Goal: Task Accomplishment & Management: Manage account settings

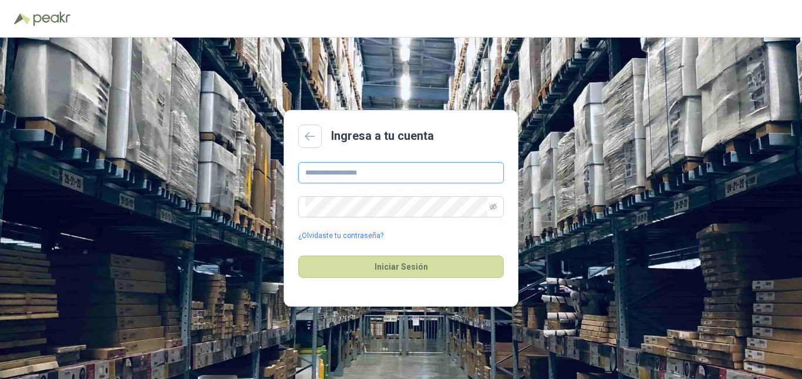
click at [362, 176] on input "text" at bounding box center [401, 172] width 206 height 21
type input "**********"
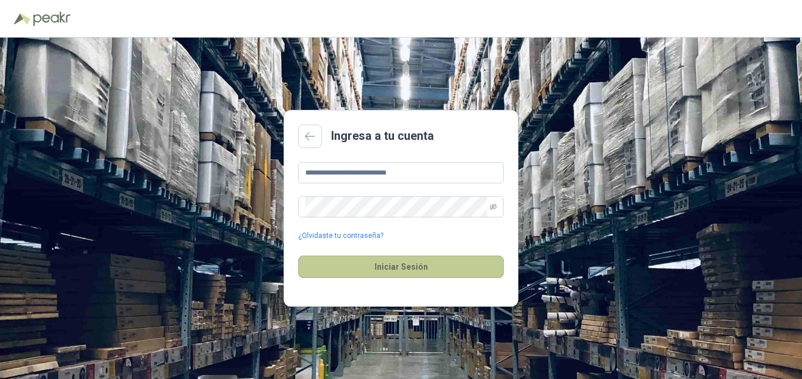
click at [375, 270] on button "Iniciar Sesión" at bounding box center [401, 267] width 206 height 22
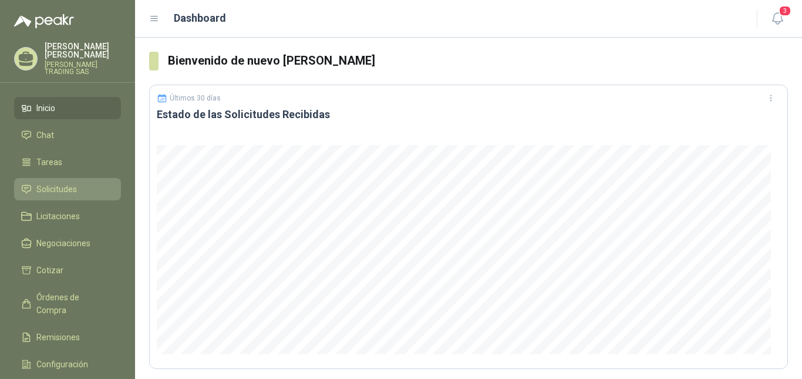
click at [52, 183] on span "Solicitudes" at bounding box center [56, 189] width 41 height 13
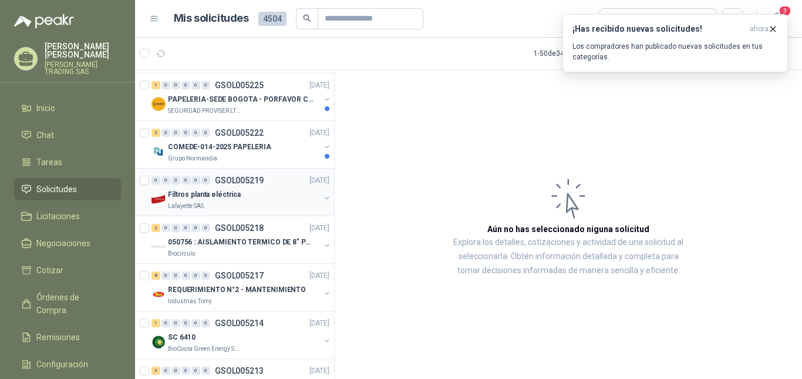
scroll to position [1312, 0]
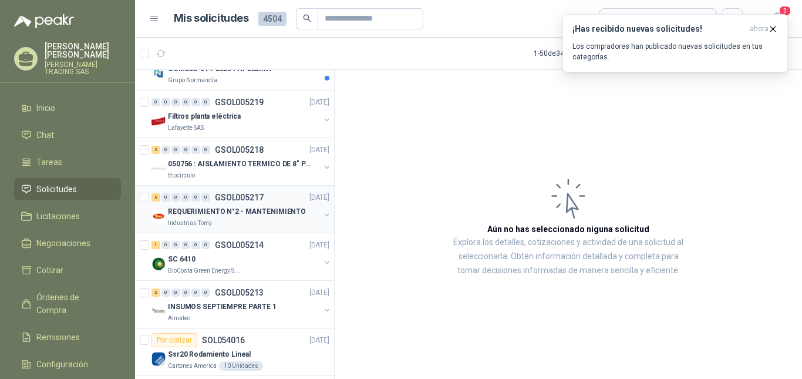
click at [198, 207] on p "REQUERIMIENTO N°2 - MANTENIMIENTO" at bounding box center [237, 211] width 138 height 11
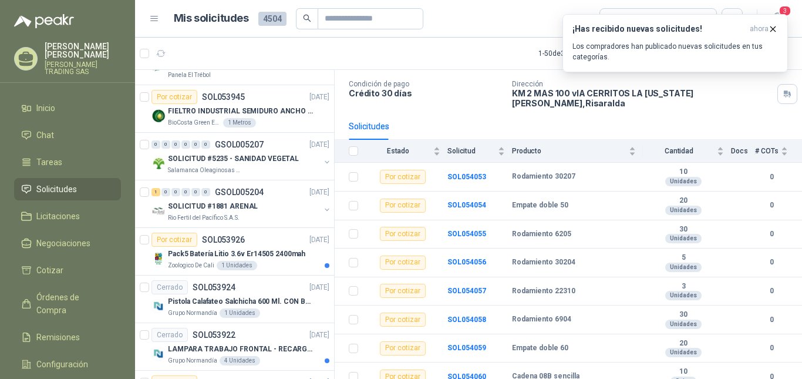
scroll to position [1899, 0]
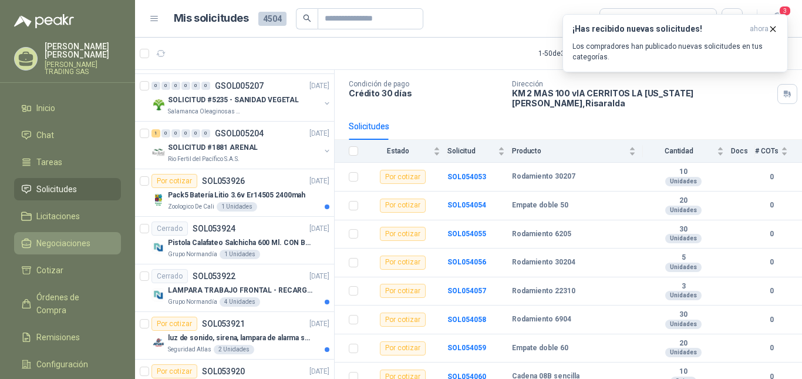
click at [48, 237] on span "Negociaciones" at bounding box center [63, 243] width 54 height 13
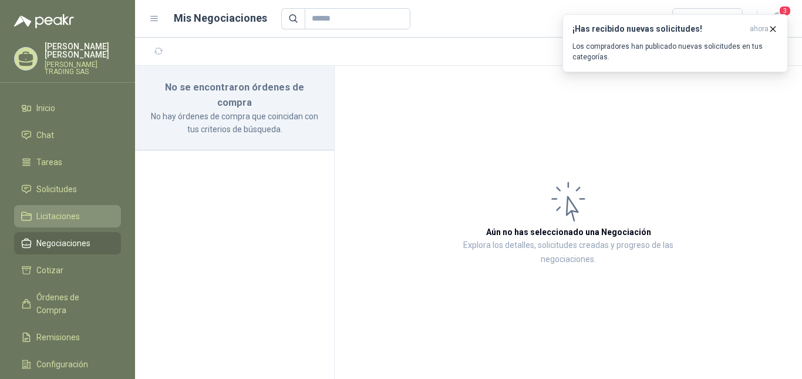
click at [55, 213] on span "Licitaciones" at bounding box center [57, 216] width 43 height 13
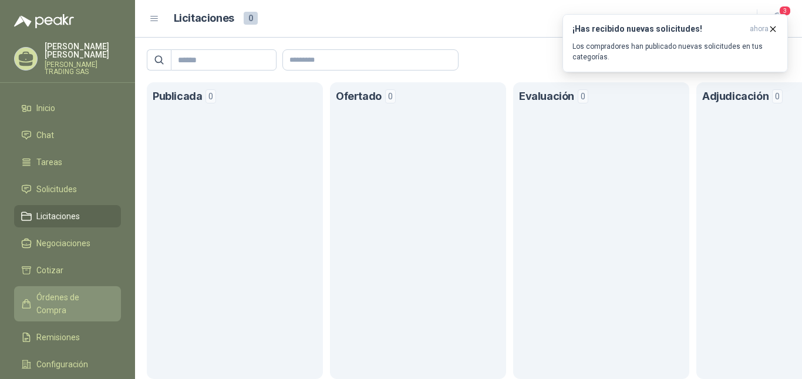
click at [81, 291] on span "Órdenes de Compra" at bounding box center [72, 304] width 73 height 26
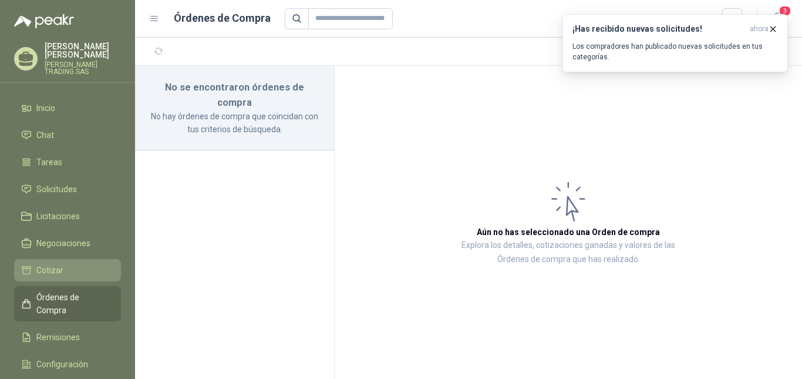
click at [44, 264] on span "Cotizar" at bounding box center [49, 270] width 27 height 13
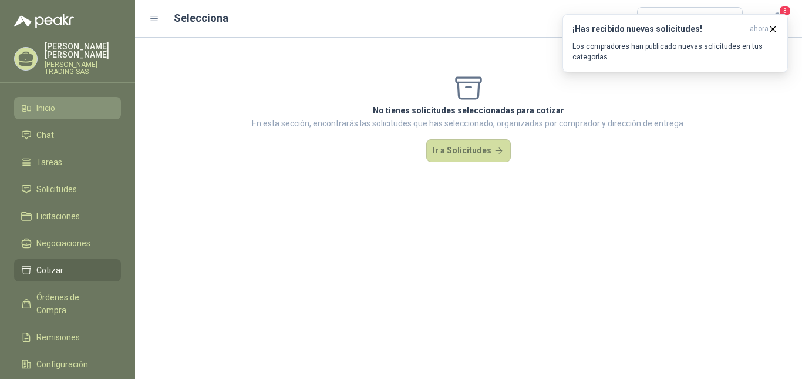
click at [46, 102] on span "Inicio" at bounding box center [45, 108] width 19 height 13
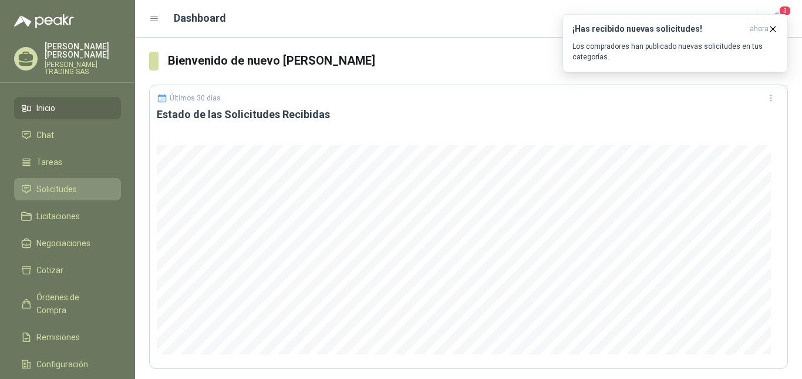
click at [49, 184] on span "Solicitudes" at bounding box center [56, 189] width 41 height 13
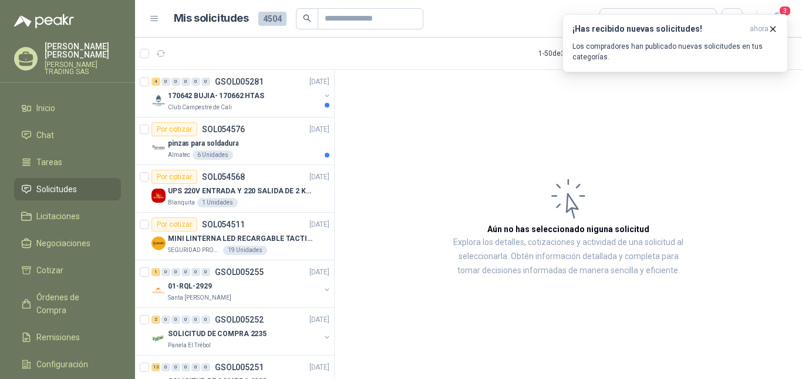
click at [68, 56] on p "oscar orlando vargas" at bounding box center [83, 50] width 76 height 16
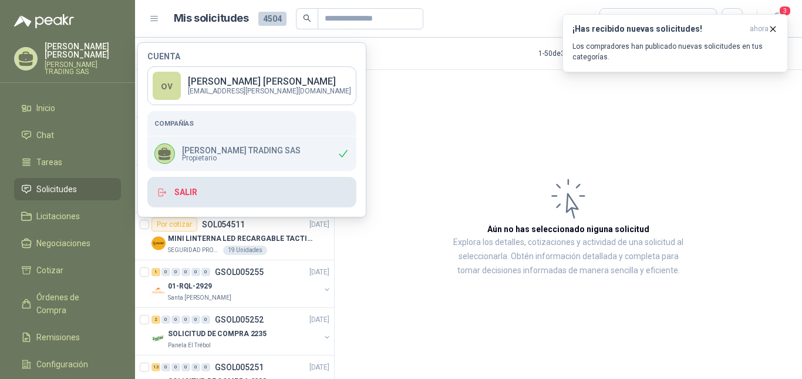
click at [191, 189] on button "Salir" at bounding box center [251, 192] width 209 height 31
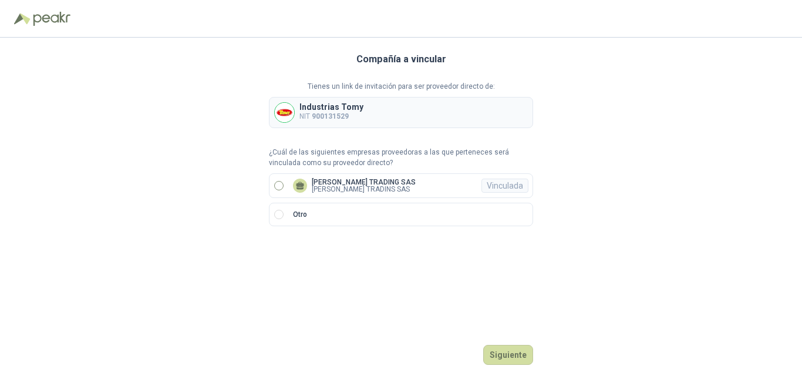
click at [506, 185] on div "Vinculada" at bounding box center [505, 186] width 47 height 14
click at [358, 184] on p "[PERSON_NAME] TRADING SAS" at bounding box center [364, 182] width 104 height 7
click at [510, 186] on div "Vinculada" at bounding box center [505, 186] width 47 height 14
click at [507, 355] on button "Ingresar" at bounding box center [510, 355] width 46 height 20
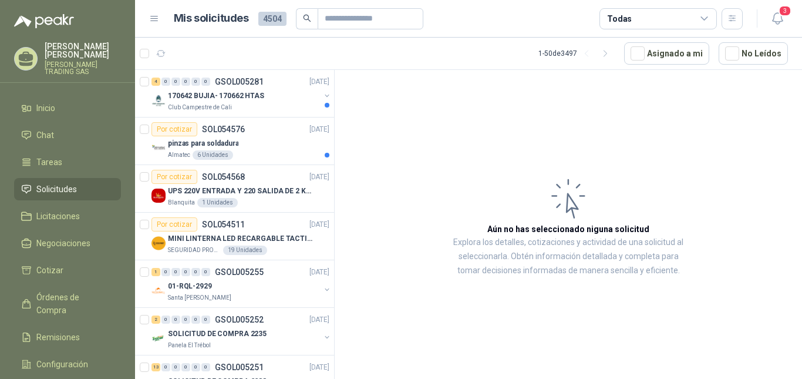
click at [66, 49] on p "oscar orlando vargas" at bounding box center [83, 50] width 76 height 16
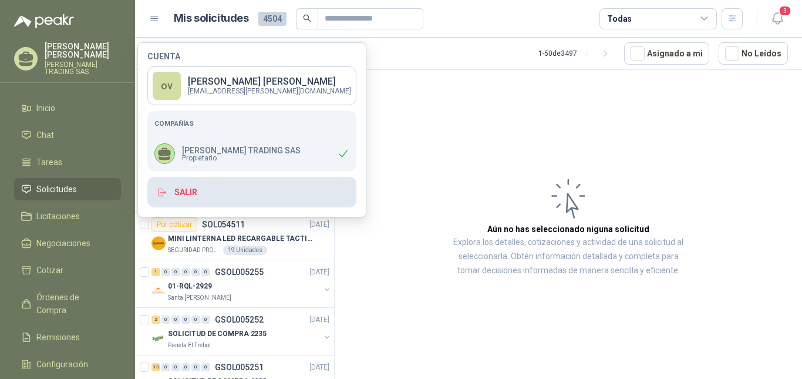
click at [186, 194] on button "Salir" at bounding box center [251, 192] width 209 height 31
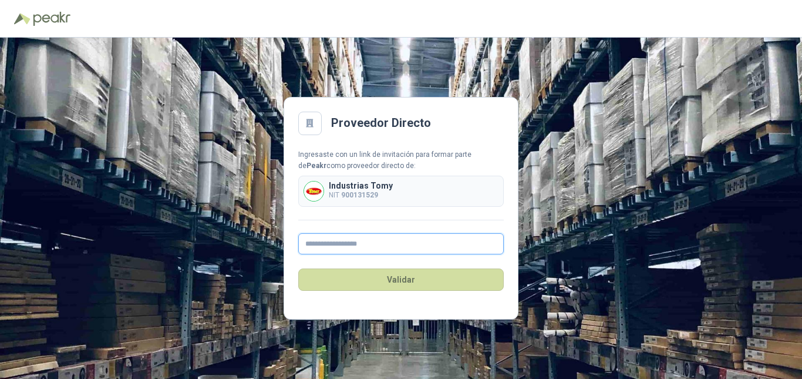
click at [332, 241] on input "text" at bounding box center [401, 243] width 206 height 21
type input "**********"
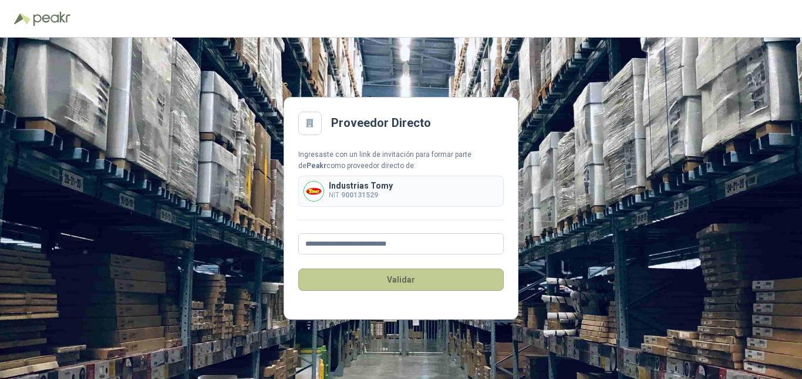
click at [398, 279] on button "Validar" at bounding box center [401, 279] width 206 height 22
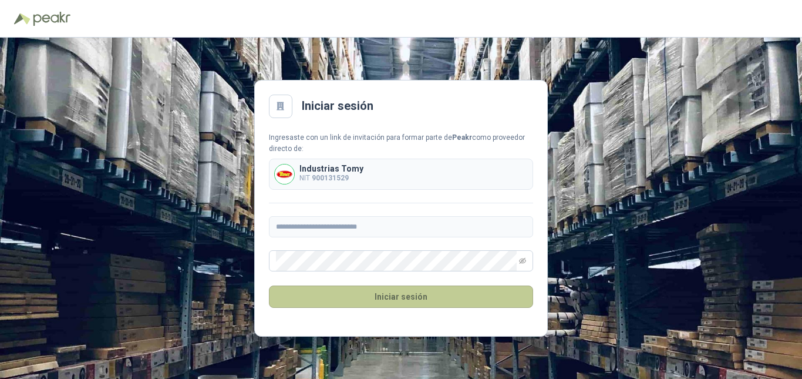
click at [380, 293] on button "Iniciar sesión" at bounding box center [401, 296] width 264 height 22
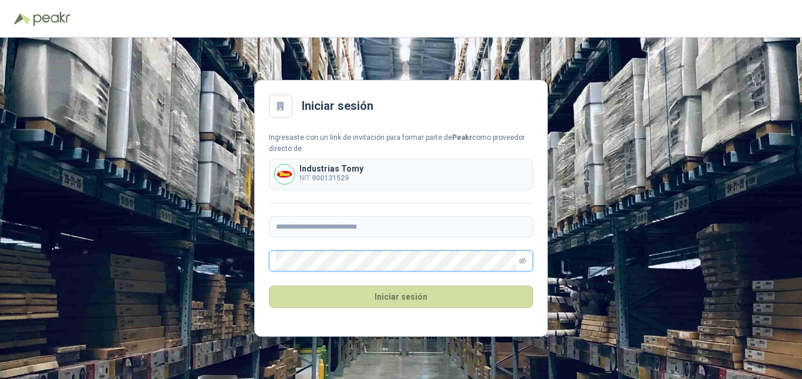
click at [264, 257] on main "**********" at bounding box center [401, 208] width 294 height 257
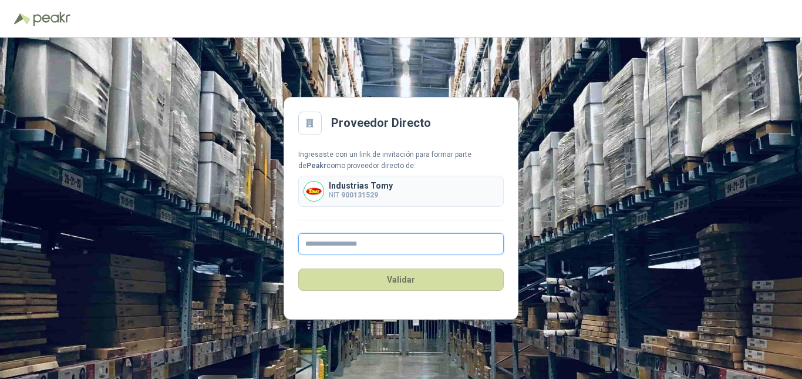
click at [358, 246] on input "text" at bounding box center [401, 243] width 206 height 21
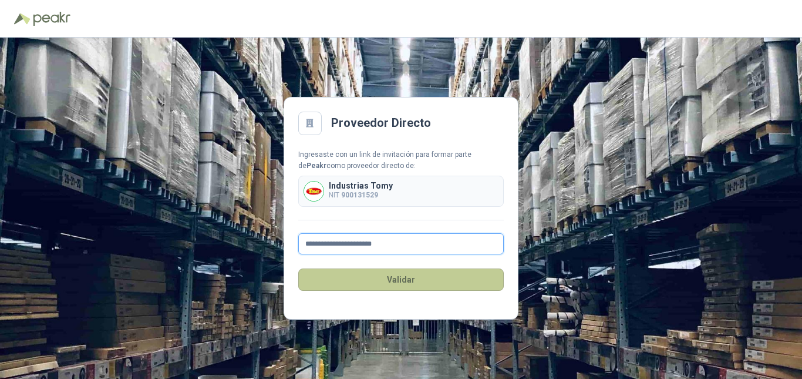
type input "**********"
click at [403, 281] on button "Validar" at bounding box center [401, 279] width 206 height 22
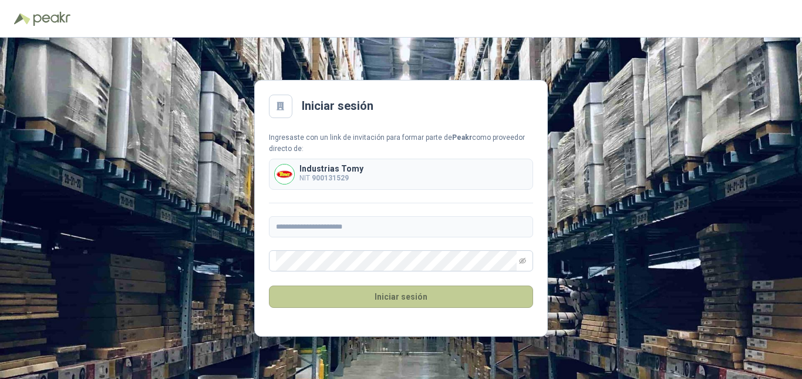
click at [372, 297] on button "Iniciar sesión" at bounding box center [401, 296] width 264 height 22
click at [370, 295] on button "Iniciar sesión" at bounding box center [401, 296] width 264 height 22
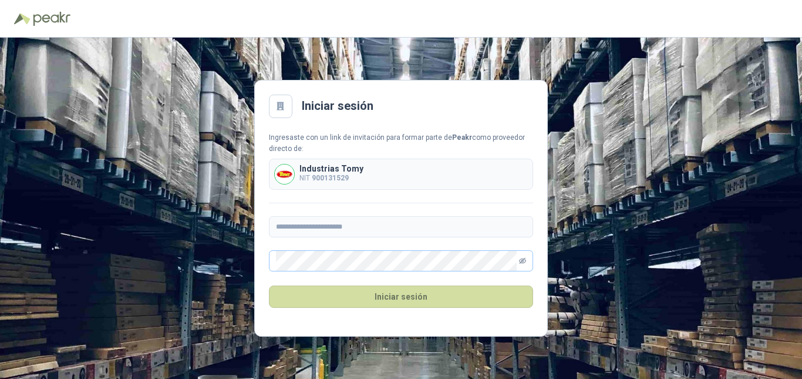
click at [523, 263] on icon "eye-invisible" at bounding box center [522, 260] width 7 height 7
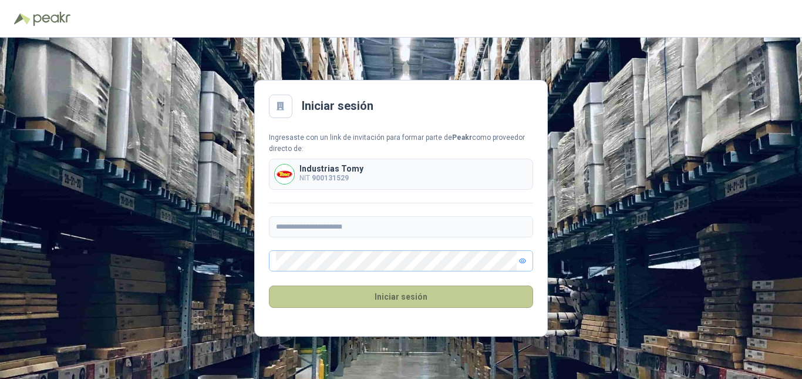
click at [404, 297] on button "Iniciar sesión" at bounding box center [401, 296] width 264 height 22
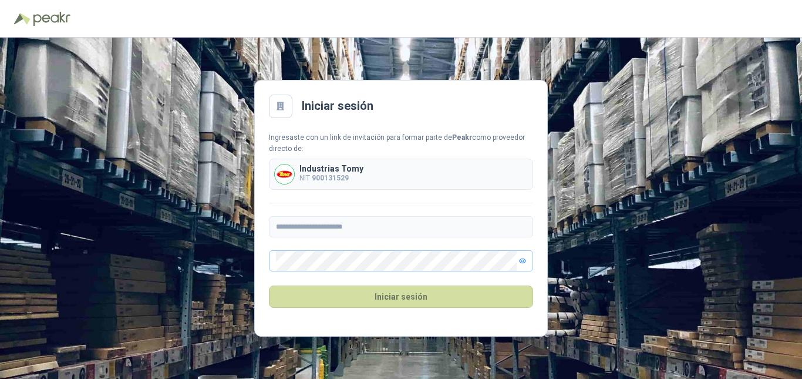
click at [619, 190] on div "**********" at bounding box center [401, 208] width 802 height 341
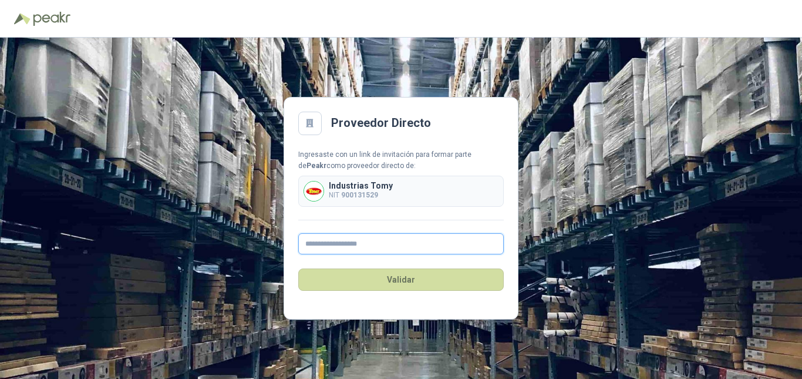
click at [344, 244] on input "text" at bounding box center [401, 243] width 206 height 21
paste input "**********"
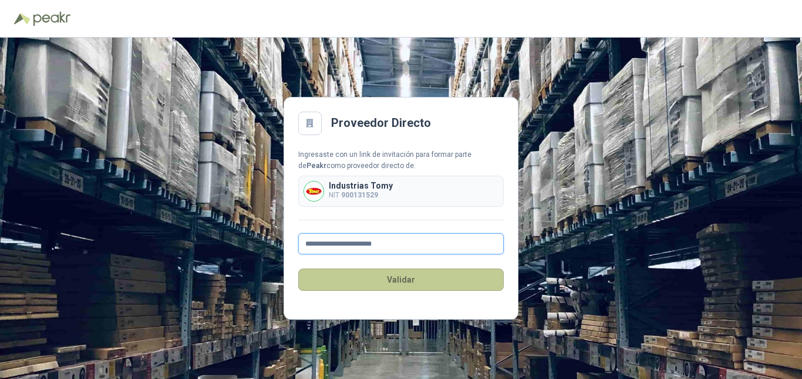
type input "**********"
click at [400, 281] on button "Validar" at bounding box center [401, 279] width 206 height 22
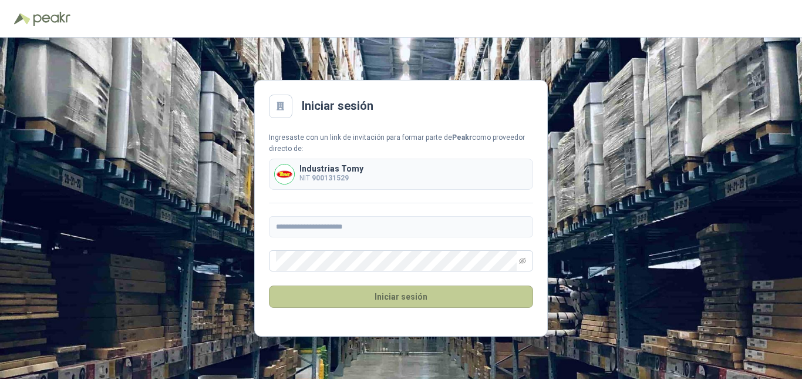
click at [394, 293] on button "Iniciar sesión" at bounding box center [401, 296] width 264 height 22
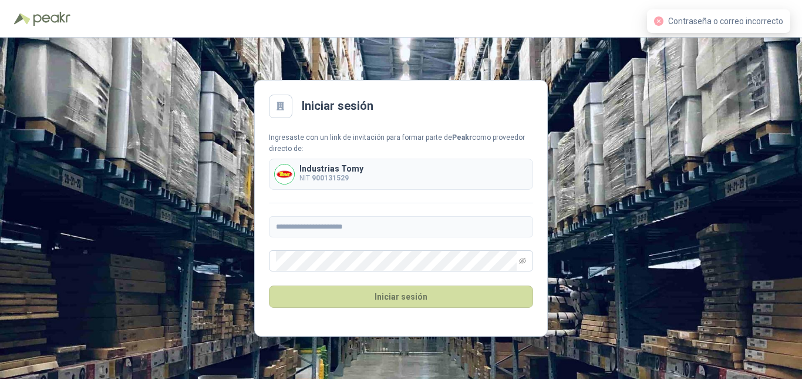
click at [316, 55] on div "**********" at bounding box center [401, 208] width 802 height 341
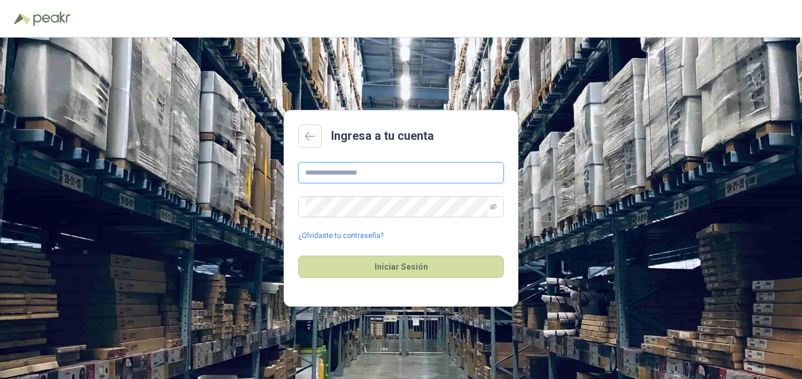
click at [362, 176] on input "text" at bounding box center [401, 172] width 206 height 21
type input "**********"
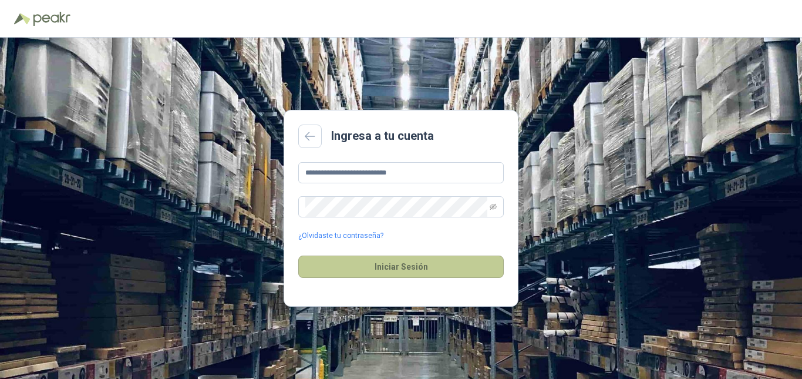
click at [413, 264] on button "Iniciar Sesión" at bounding box center [401, 267] width 206 height 22
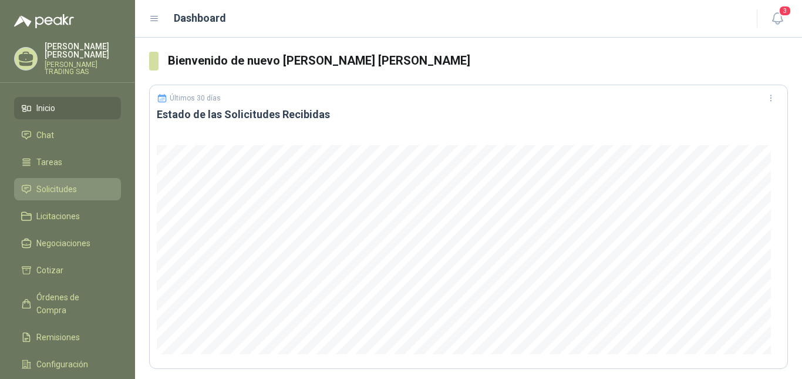
click at [48, 183] on span "Solicitudes" at bounding box center [56, 189] width 41 height 13
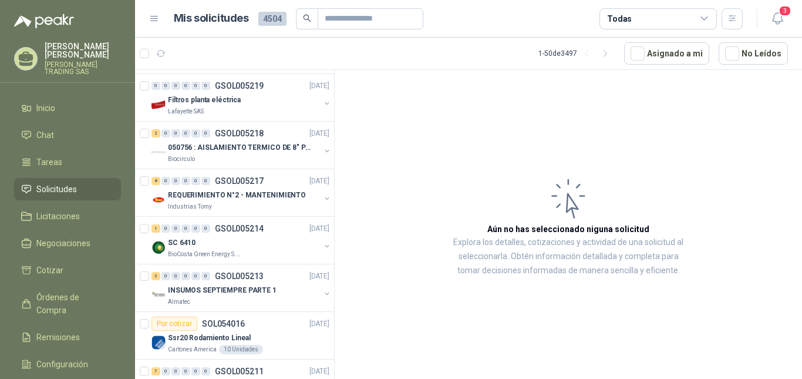
scroll to position [1289, 0]
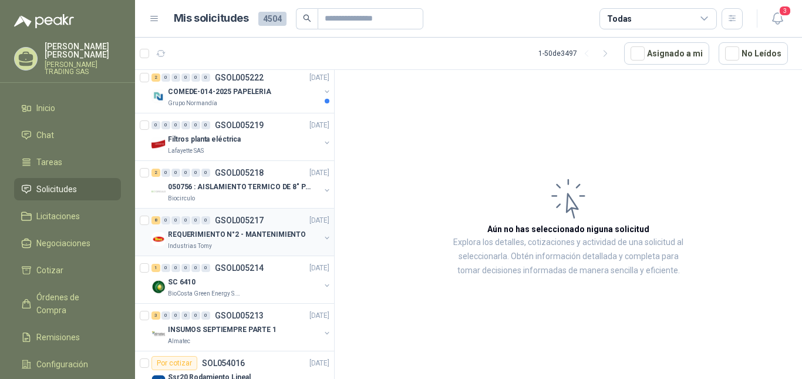
click at [180, 231] on p "REQUERIMIENTO N°2 - MANTENIMIENTO" at bounding box center [237, 234] width 138 height 11
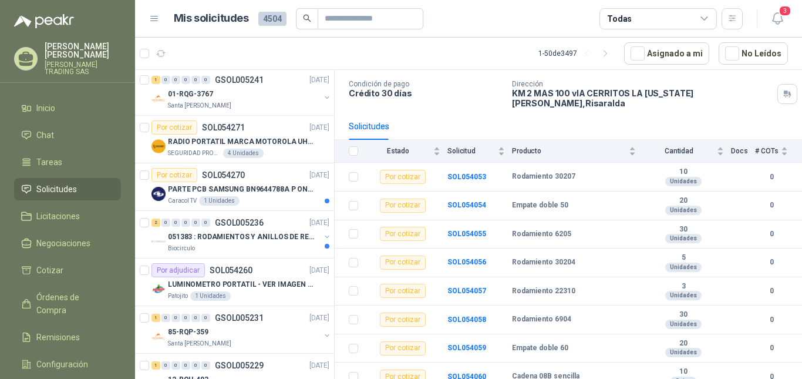
scroll to position [799, 0]
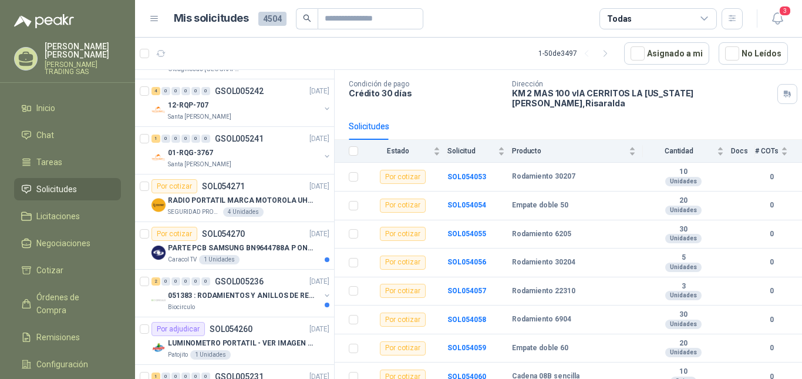
click at [89, 64] on p "[PERSON_NAME] TRADING SAS" at bounding box center [83, 68] width 76 height 14
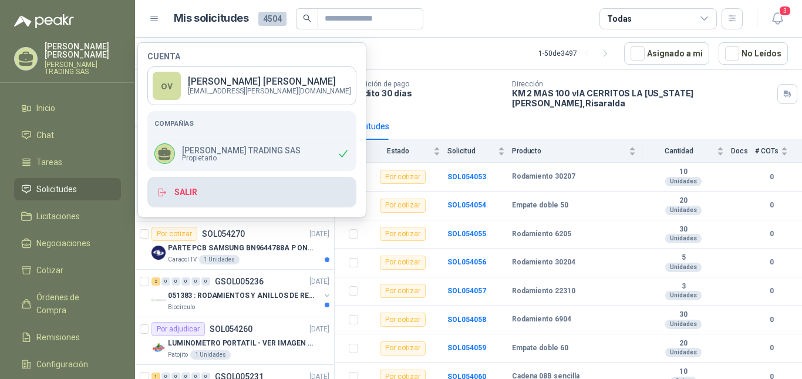
click at [190, 194] on button "Salir" at bounding box center [251, 192] width 209 height 31
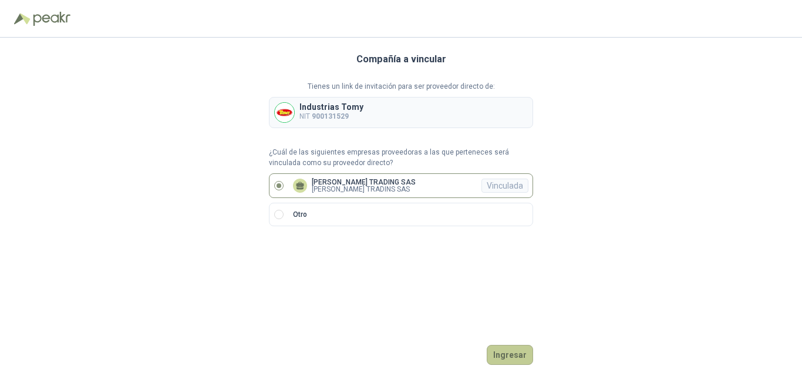
click at [499, 349] on button "Ingresar" at bounding box center [510, 355] width 46 height 20
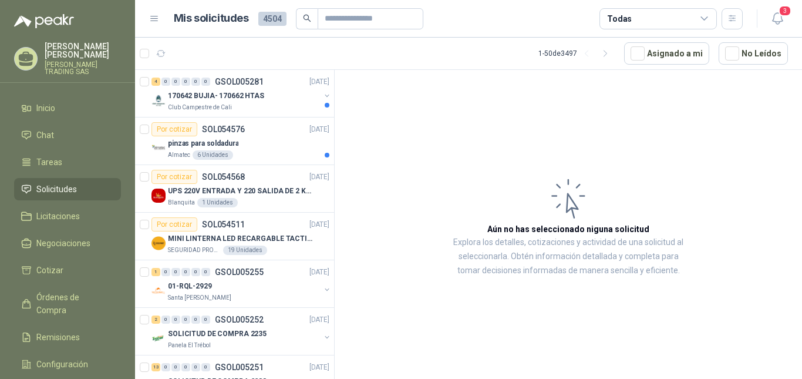
click at [87, 61] on p "[PERSON_NAME] TRADING SAS" at bounding box center [83, 68] width 76 height 14
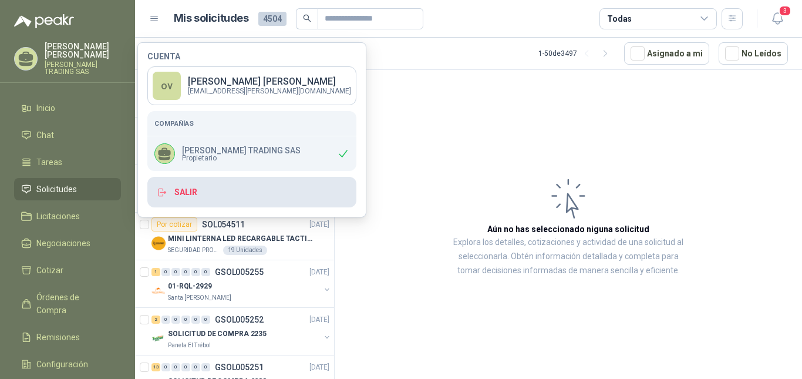
click at [183, 198] on button "Salir" at bounding box center [251, 192] width 209 height 31
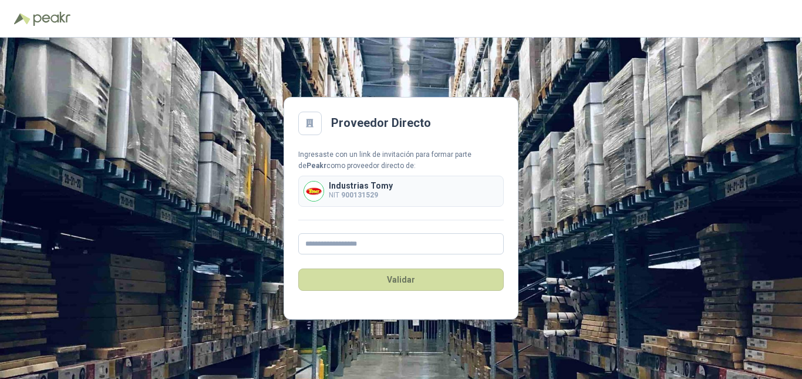
click at [570, 82] on div "Proveedor Directo Ingresaste con un link de invitación para formar parte de Pea…" at bounding box center [401, 208] width 802 height 341
click at [341, 248] on input "text" at bounding box center [401, 243] width 206 height 21
type input "**********"
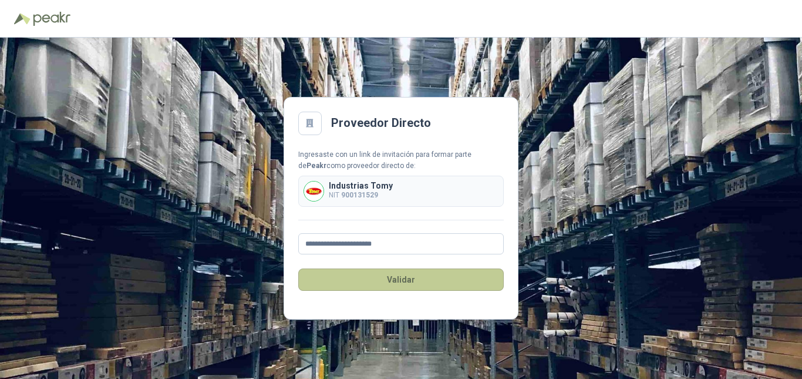
click at [385, 277] on button "Validar" at bounding box center [401, 279] width 206 height 22
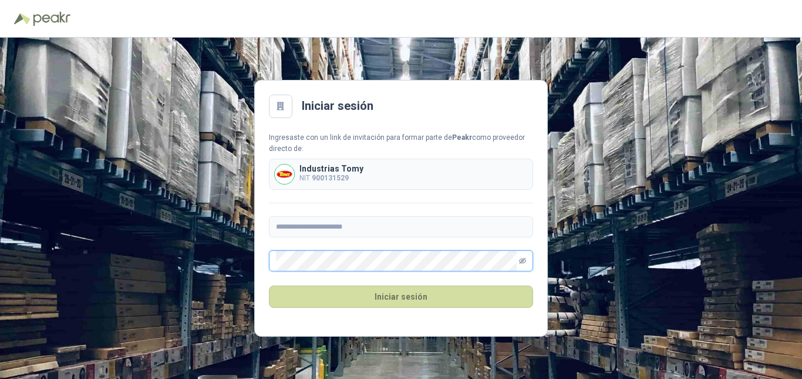
click at [522, 261] on icon "eye-invisible" at bounding box center [522, 261] width 7 height 6
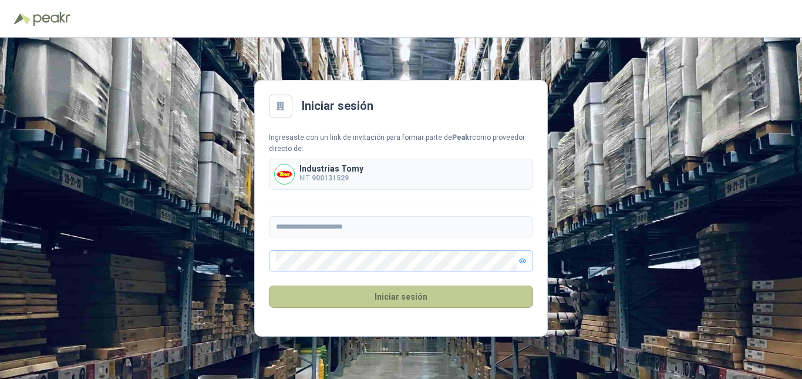
click at [394, 295] on button "Iniciar sesión" at bounding box center [401, 296] width 264 height 22
